Goal: Purchase product/service

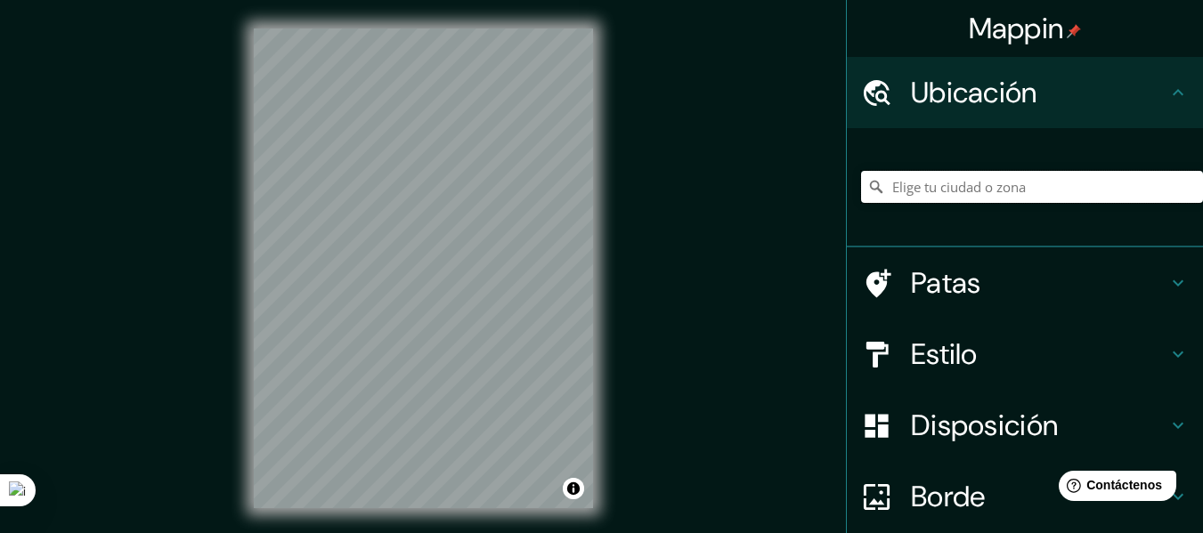
click at [914, 177] on input "Elige tu ciudad o zona" at bounding box center [1032, 187] width 342 height 32
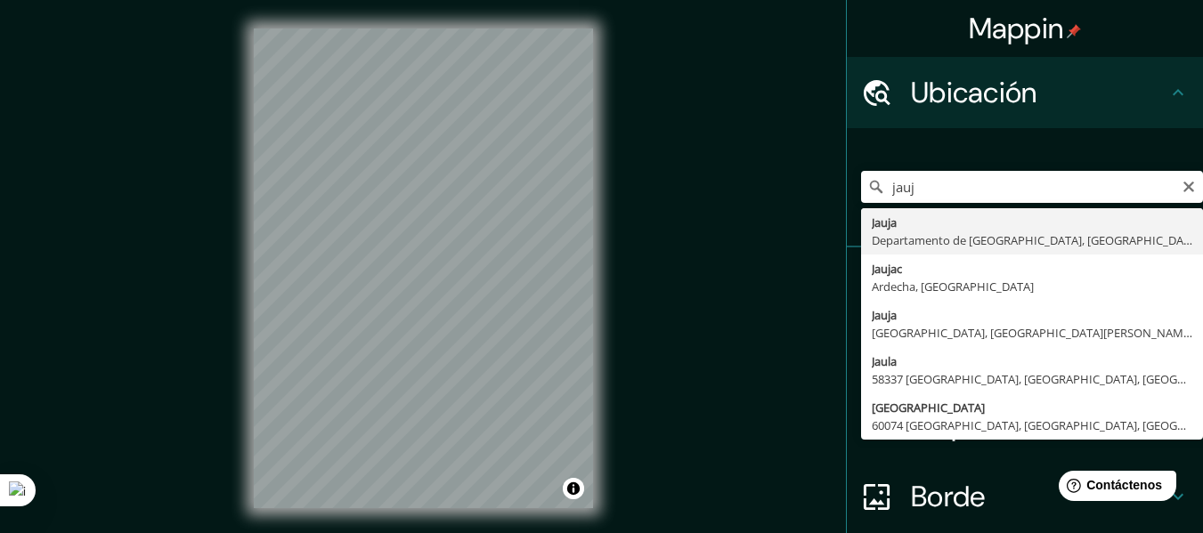
type input "[GEOGRAPHIC_DATA], [GEOGRAPHIC_DATA], [GEOGRAPHIC_DATA]"
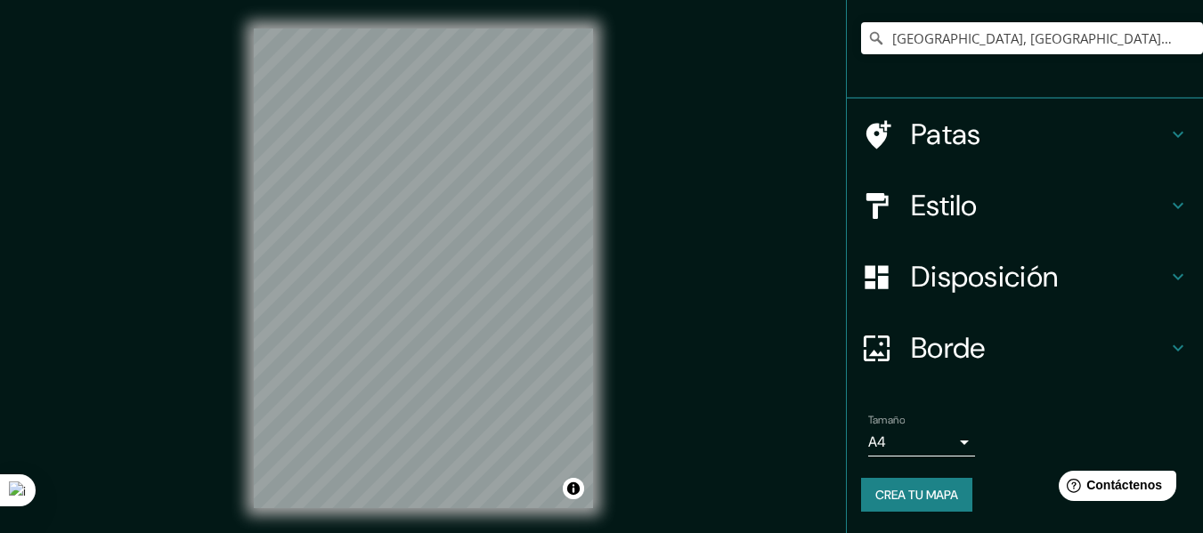
click at [951, 455] on body "Mappin Ubicación [GEOGRAPHIC_DATA], [GEOGRAPHIC_DATA], [GEOGRAPHIC_DATA] Patas …" at bounding box center [601, 266] width 1203 height 533
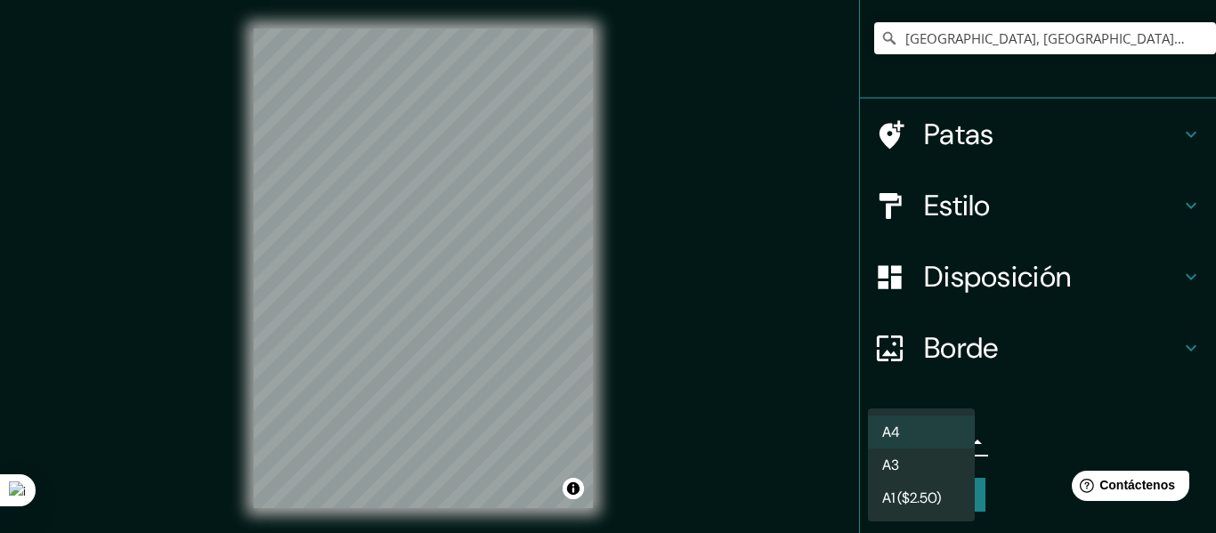
click at [917, 474] on li "A3" at bounding box center [921, 465] width 107 height 33
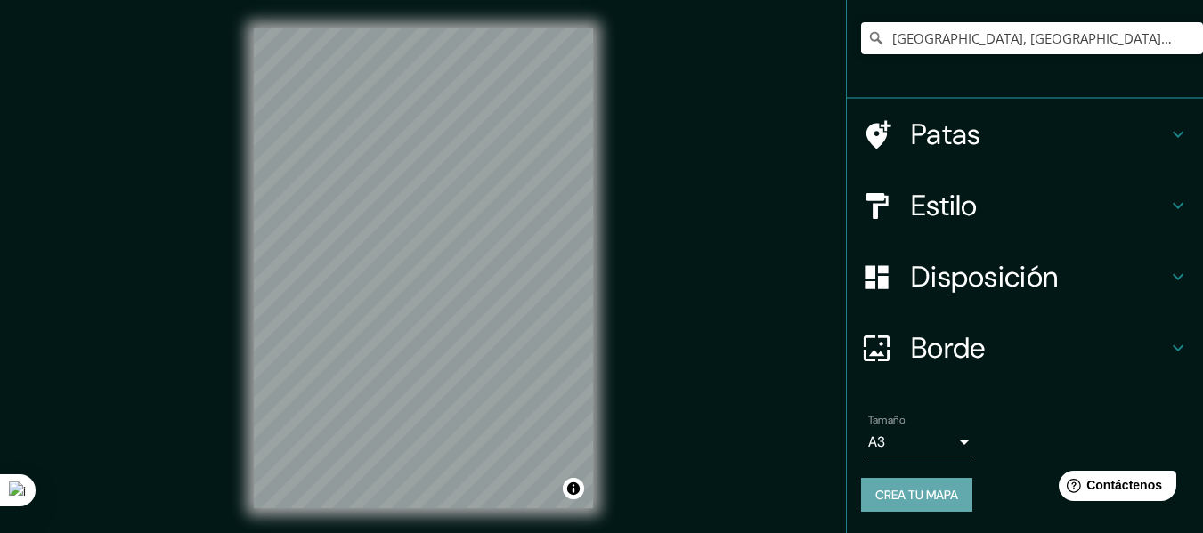
click at [891, 494] on font "Crea tu mapa" at bounding box center [916, 495] width 83 height 16
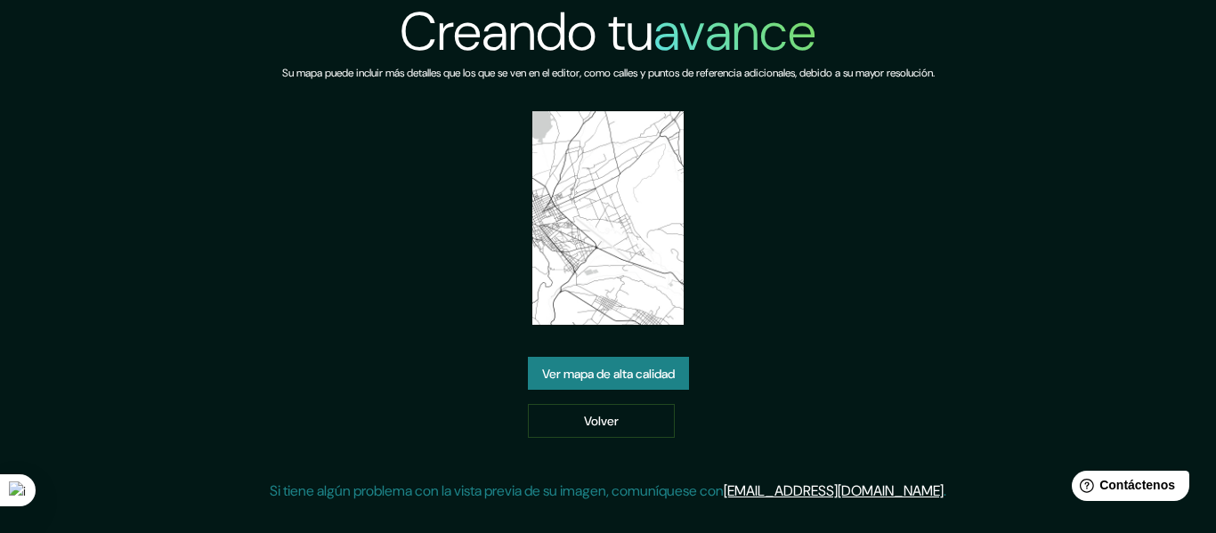
click at [610, 376] on font "Ver mapa de alta calidad" at bounding box center [608, 374] width 133 height 16
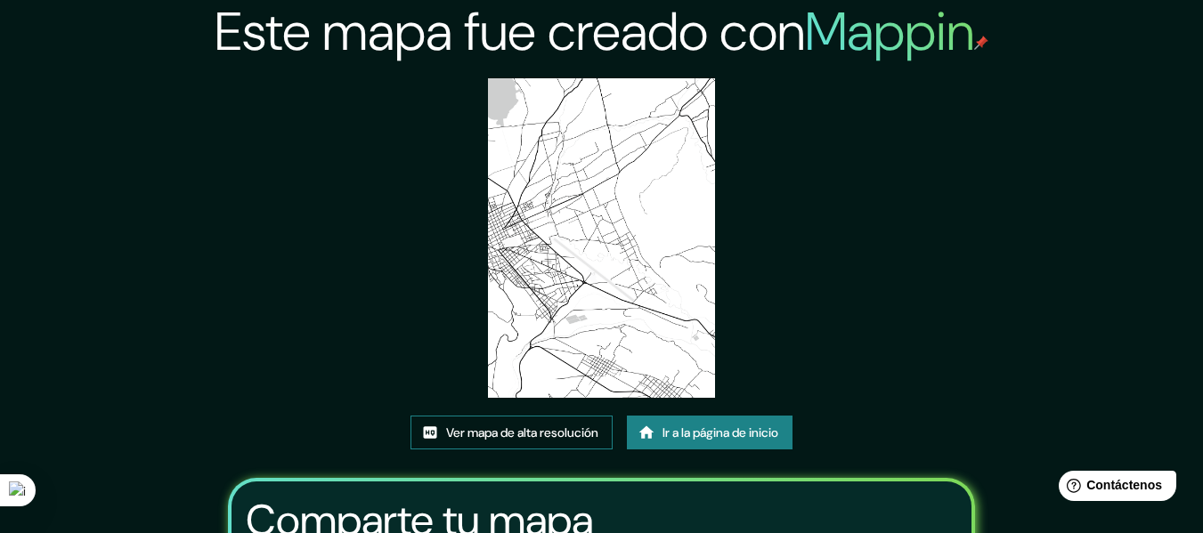
click at [513, 435] on font "Ver mapa de alta resolución" at bounding box center [522, 434] width 152 height 16
